Goal: Task Accomplishment & Management: Manage account settings

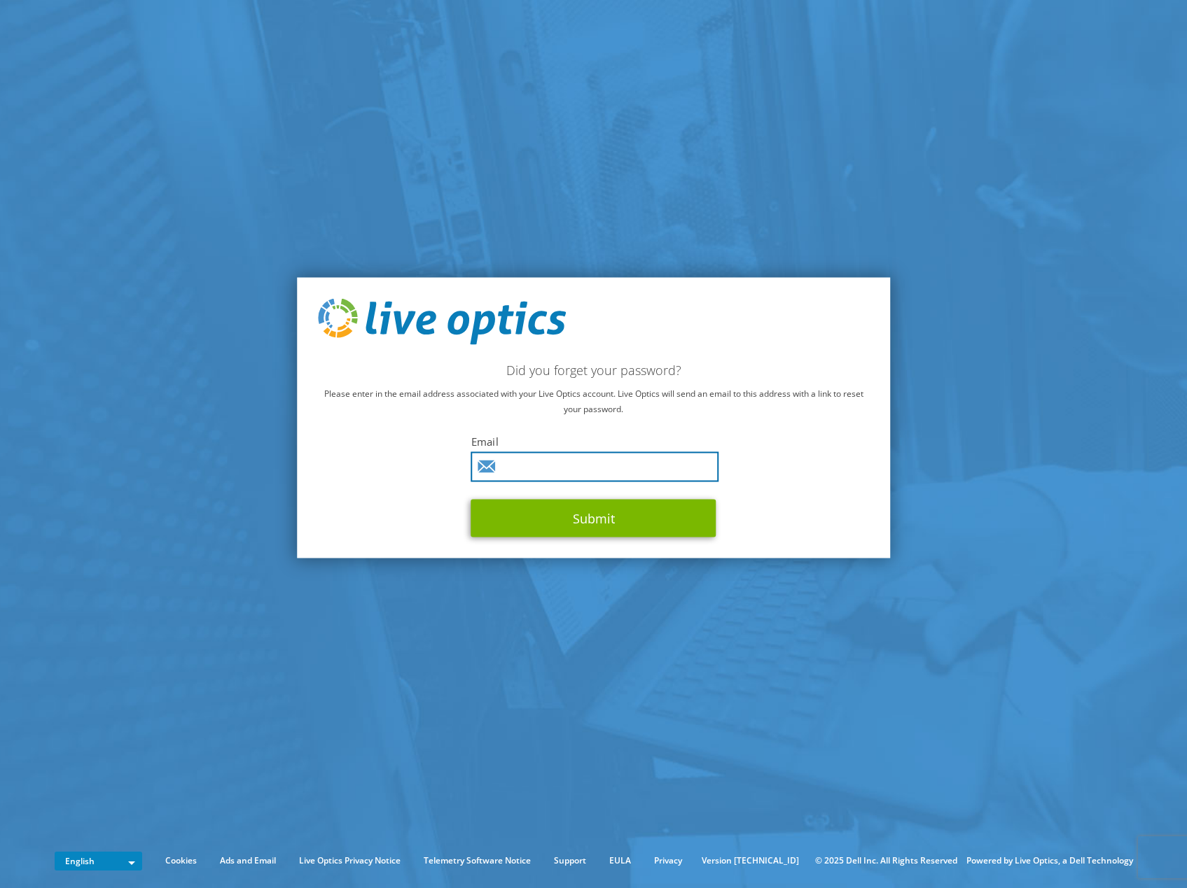
click at [552, 466] on input "text" at bounding box center [595, 467] width 248 height 30
type input "[PERSON_NAME][EMAIL_ADDRESS][PERSON_NAME][DOMAIN_NAME]"
click at [471, 499] on button "Submit" at bounding box center [593, 518] width 245 height 38
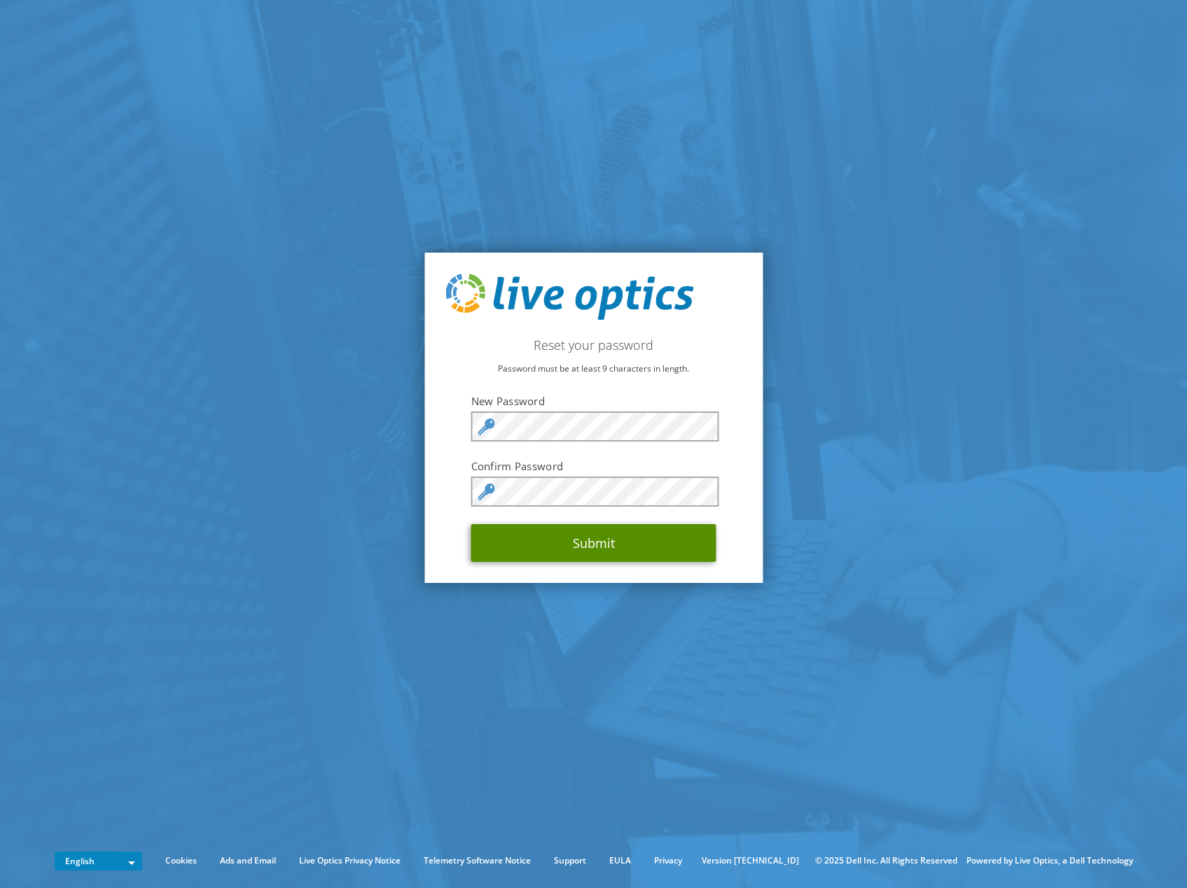
click at [604, 550] on button "Submit" at bounding box center [593, 543] width 245 height 38
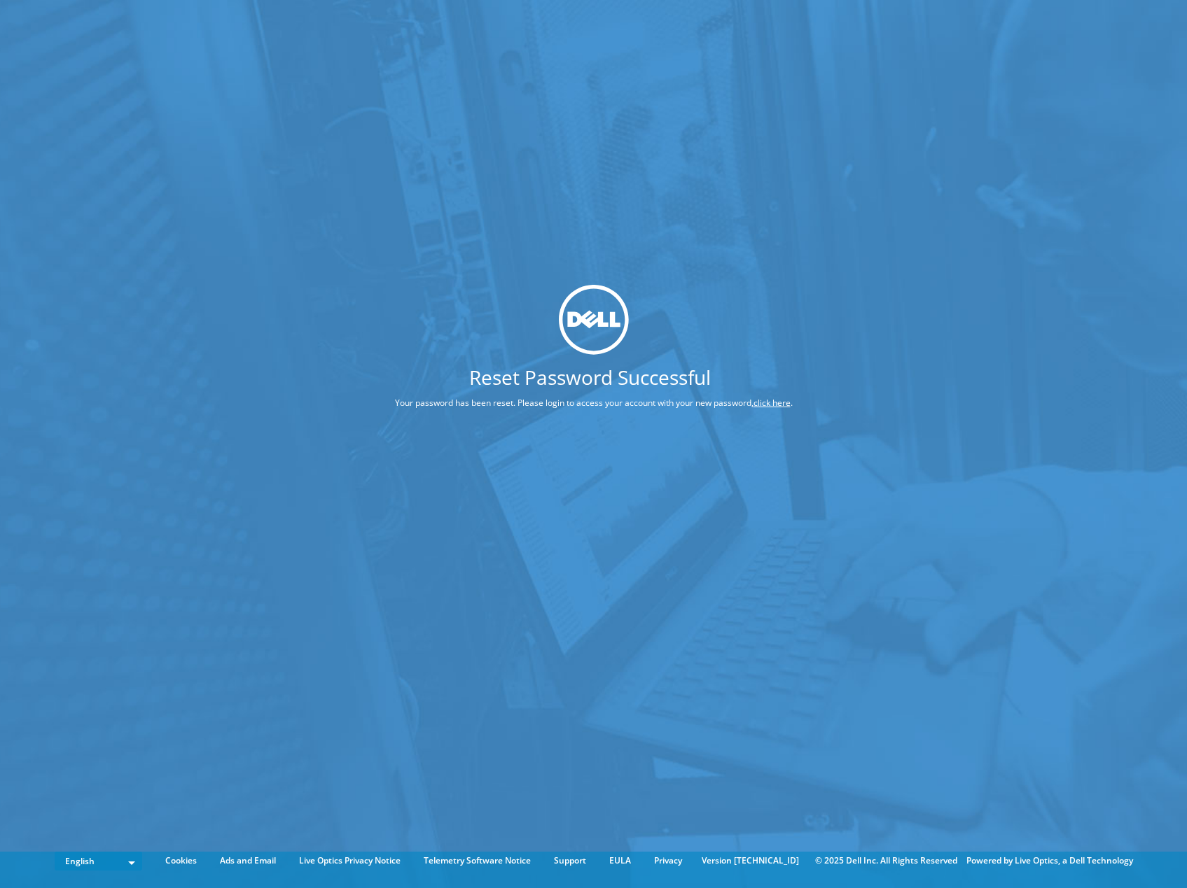
click at [782, 404] on link "click here" at bounding box center [771, 403] width 37 height 12
